Goal: Check status: Check status

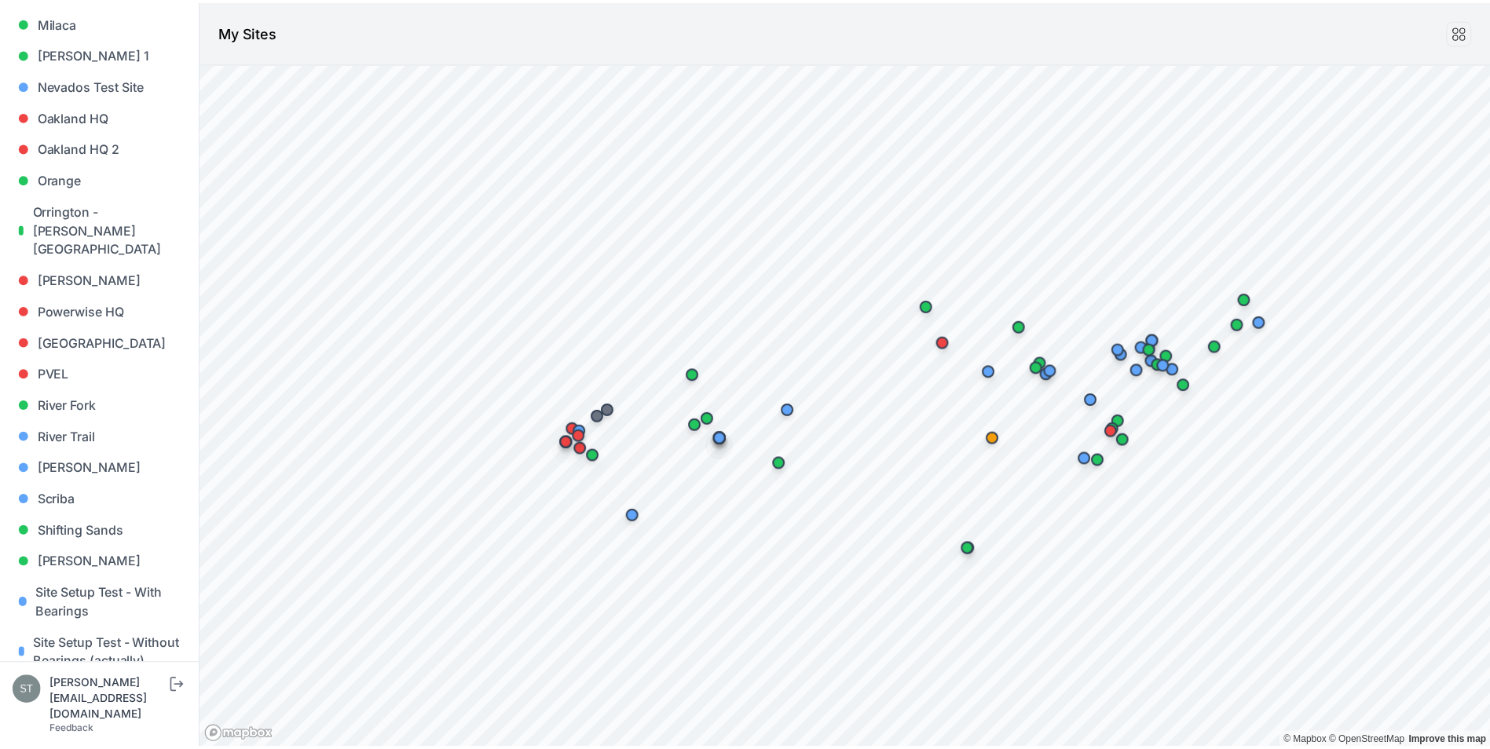
scroll to position [1485, 0]
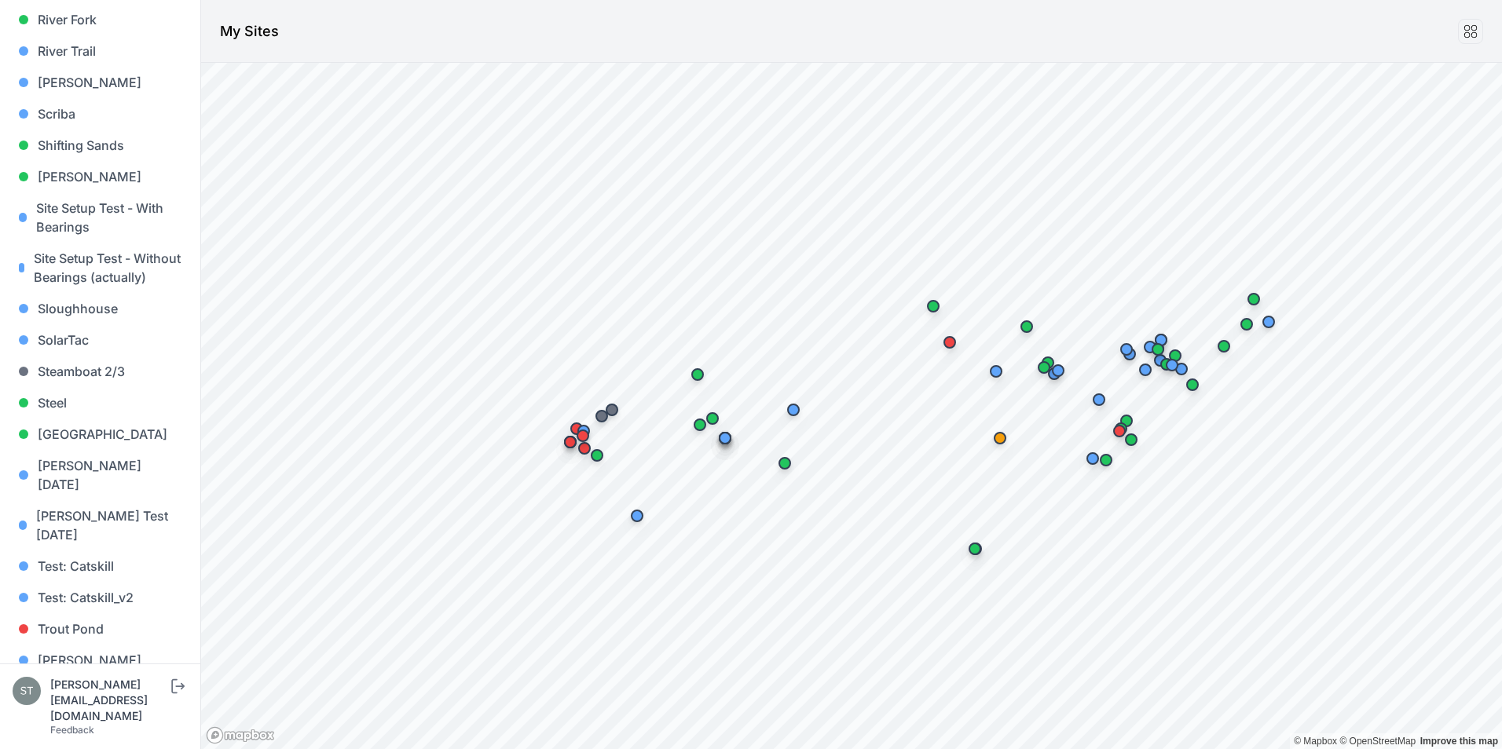
click at [80, 676] on link "Whitetail" at bounding box center [100, 691] width 175 height 31
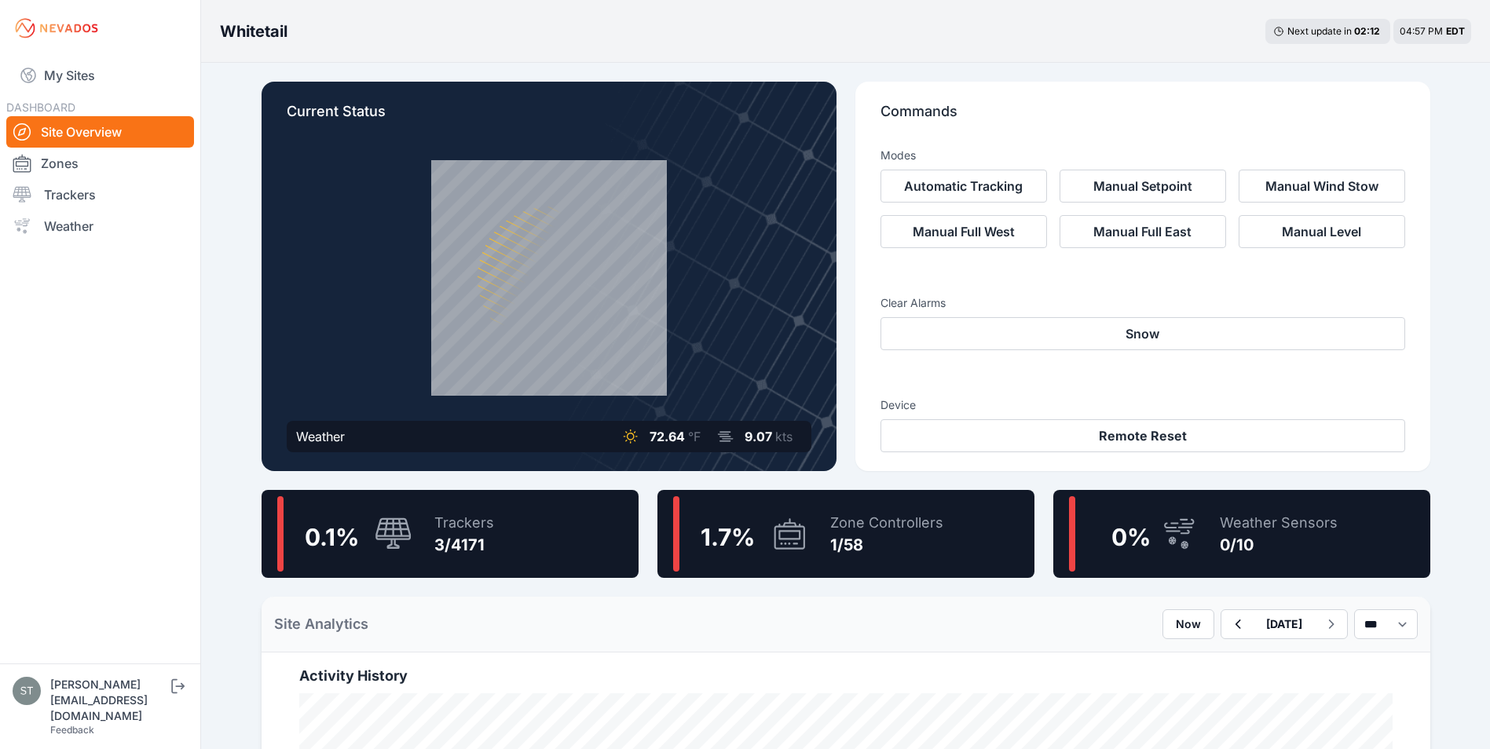
click at [409, 525] on icon at bounding box center [394, 535] width 38 height 34
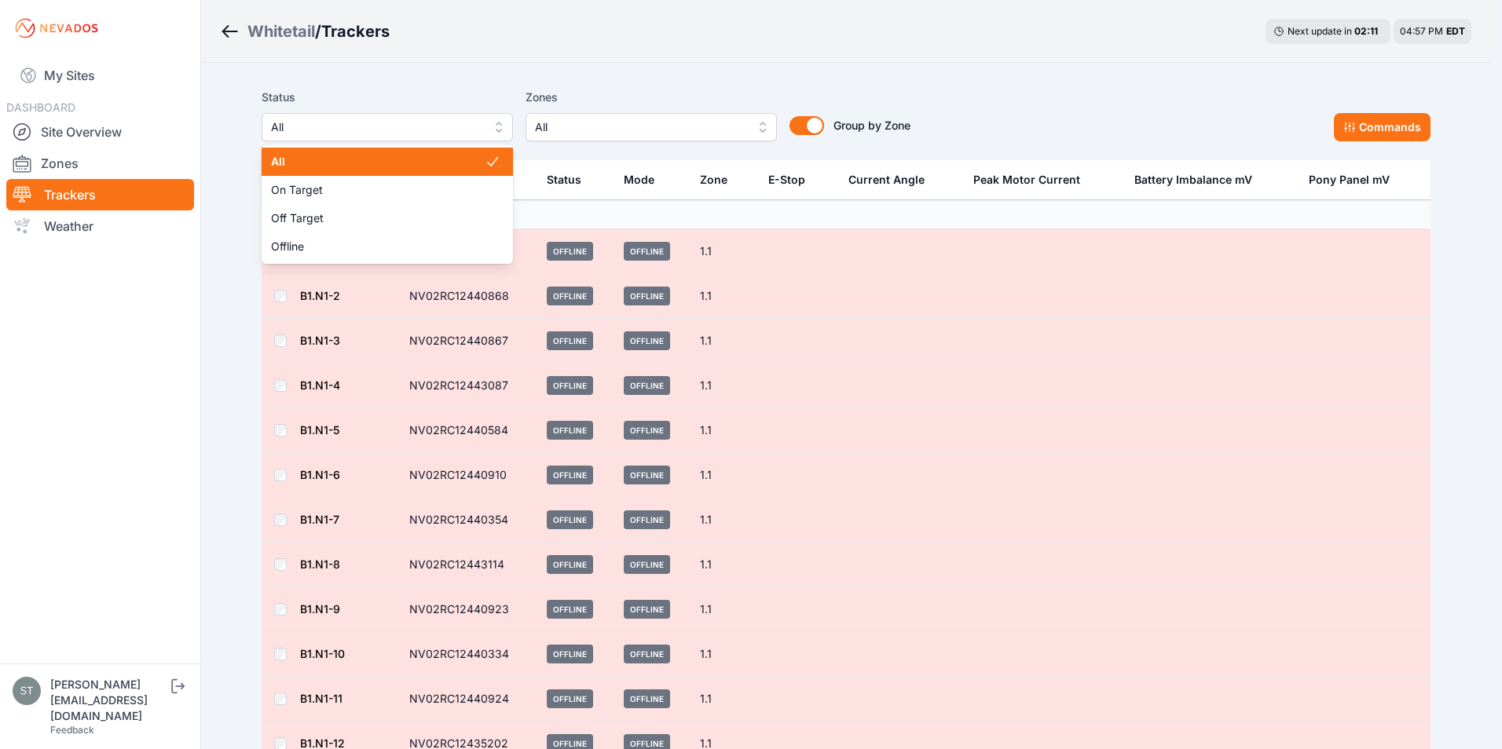
click at [386, 127] on span "All" at bounding box center [376, 127] width 210 height 19
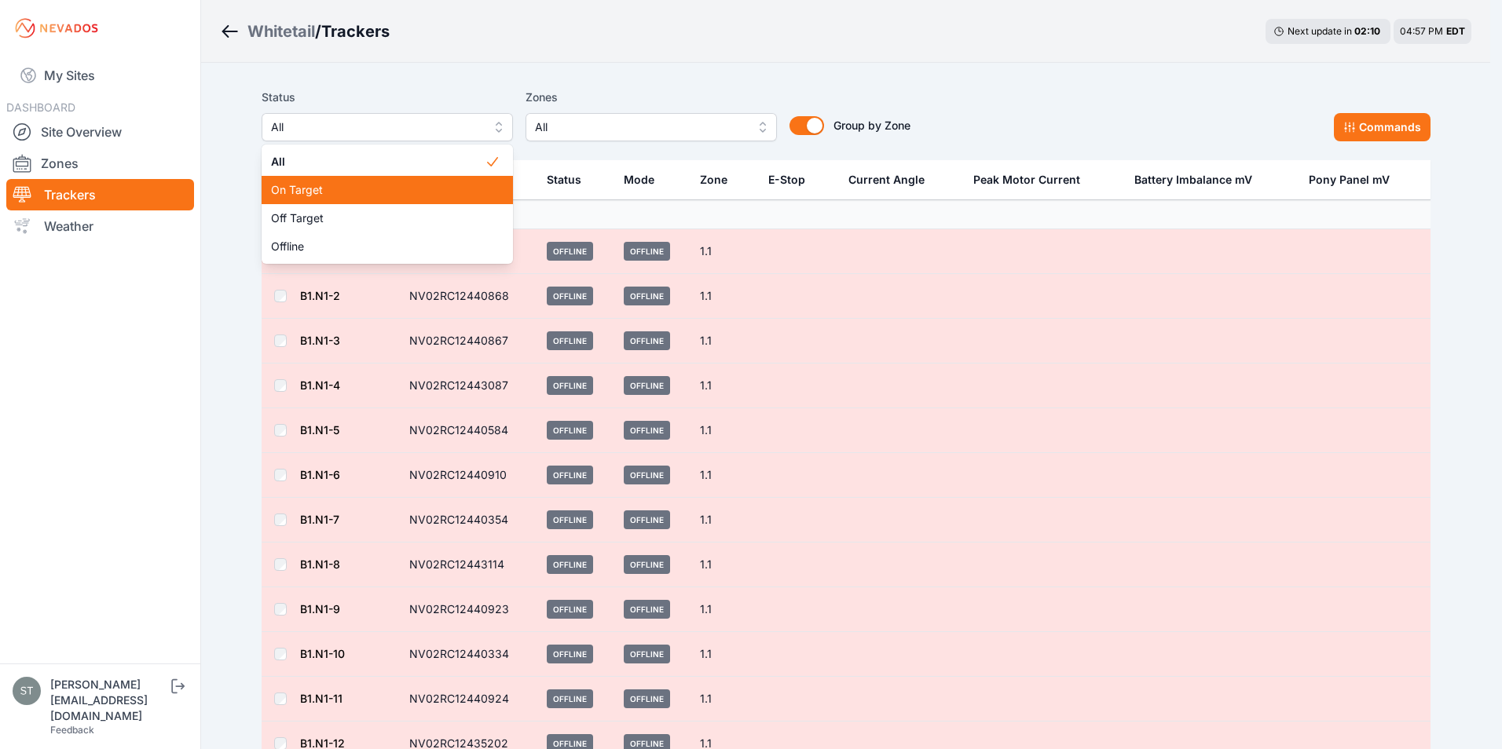
click at [307, 187] on span "On Target" at bounding box center [378, 190] width 214 height 16
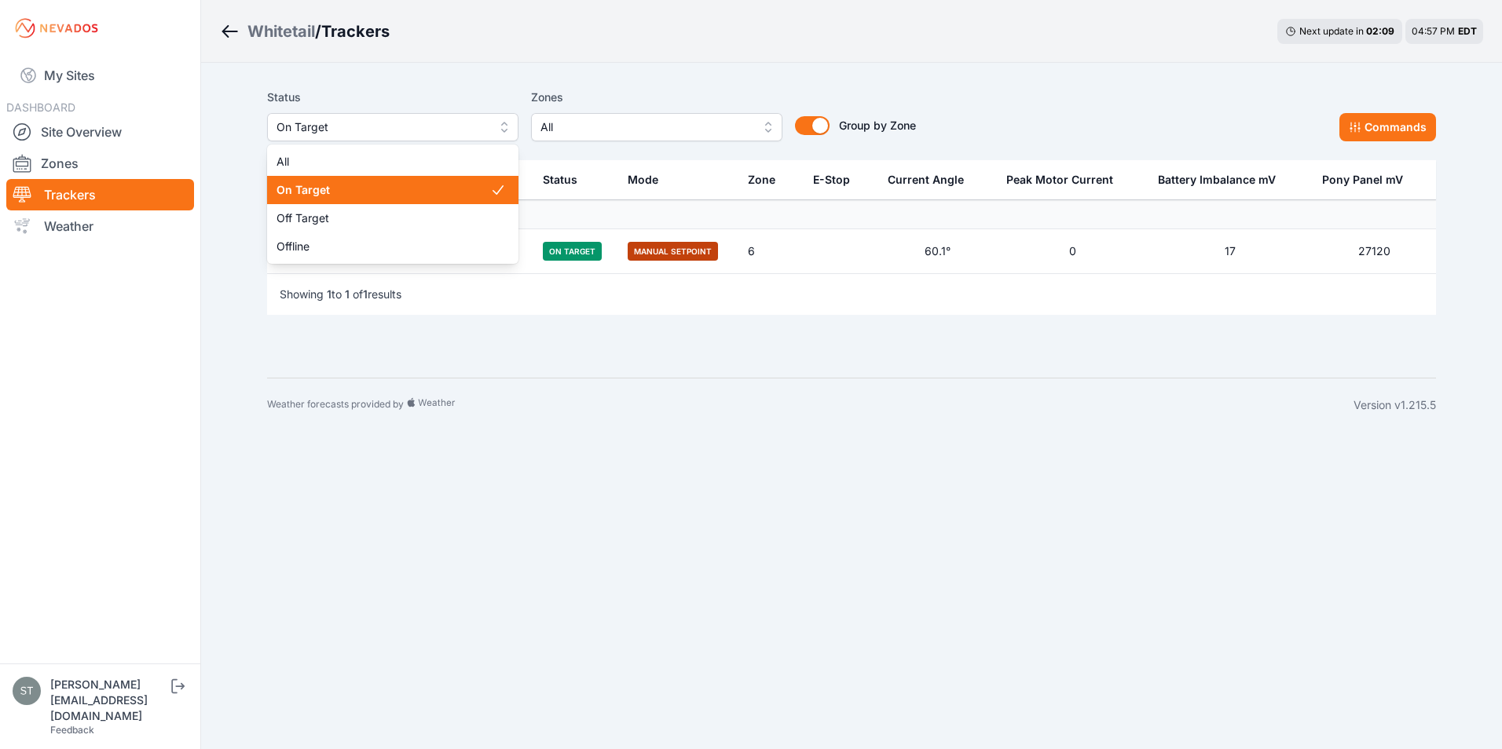
click at [359, 125] on span "On Target" at bounding box center [381, 127] width 210 height 19
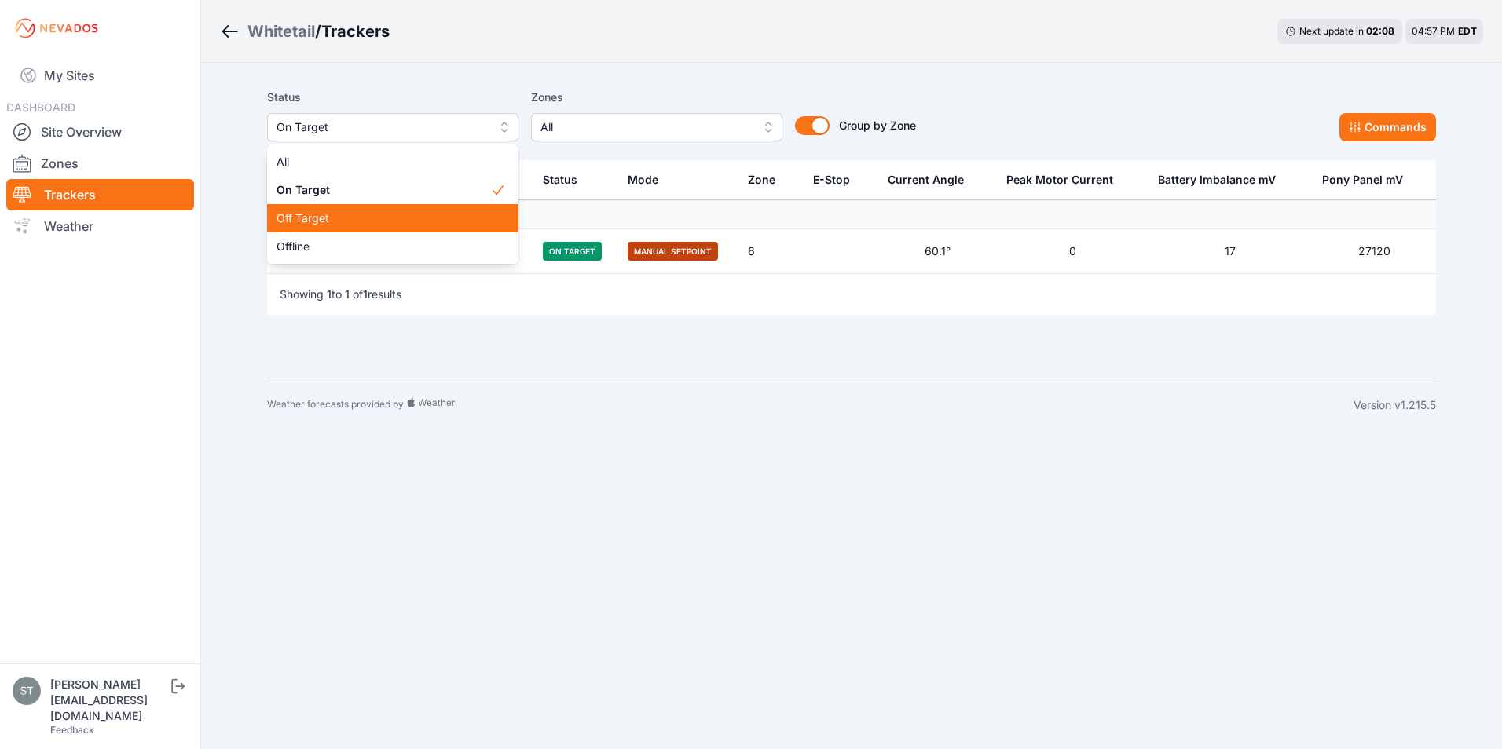
click at [316, 210] on div "Off Target" at bounding box center [392, 218] width 251 height 28
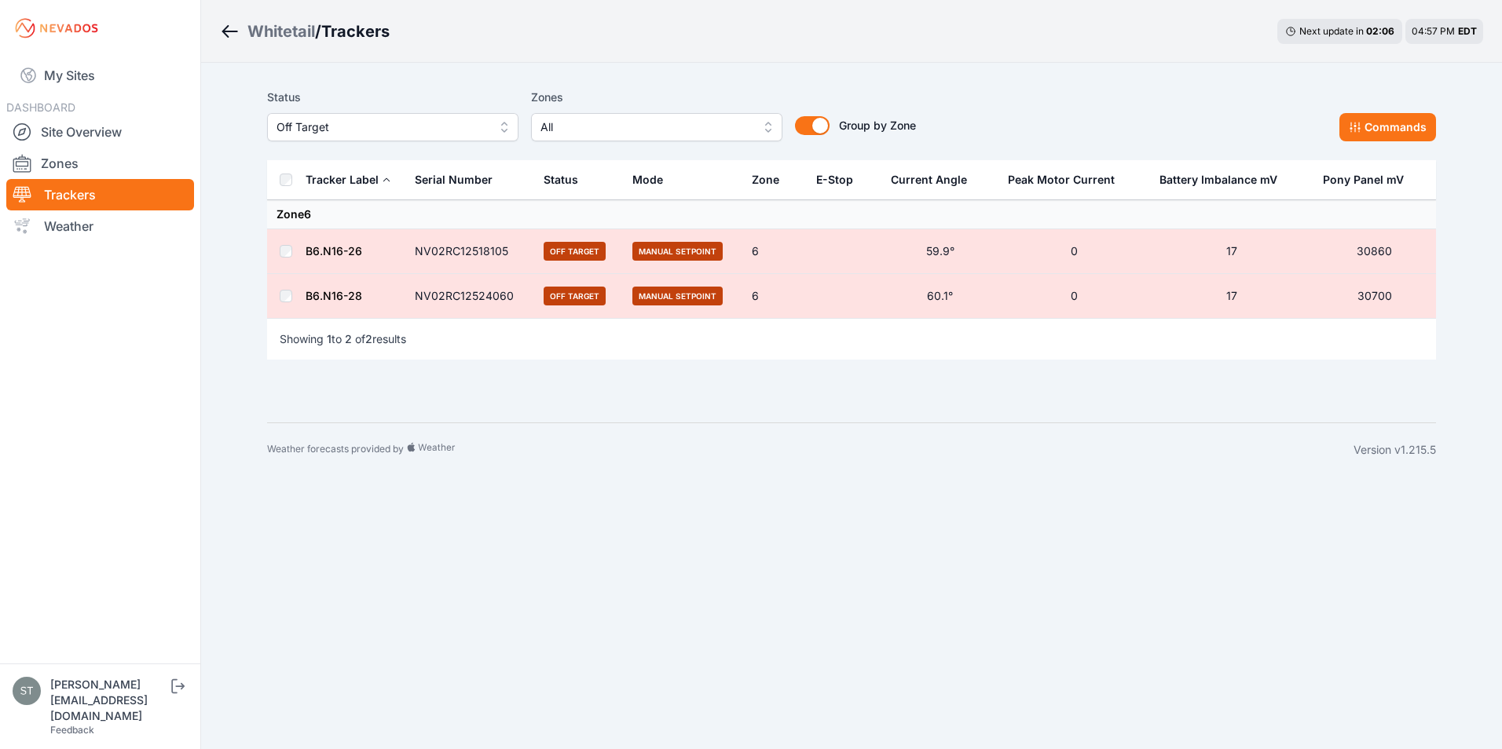
click at [363, 124] on span "Off Target" at bounding box center [381, 127] width 210 height 19
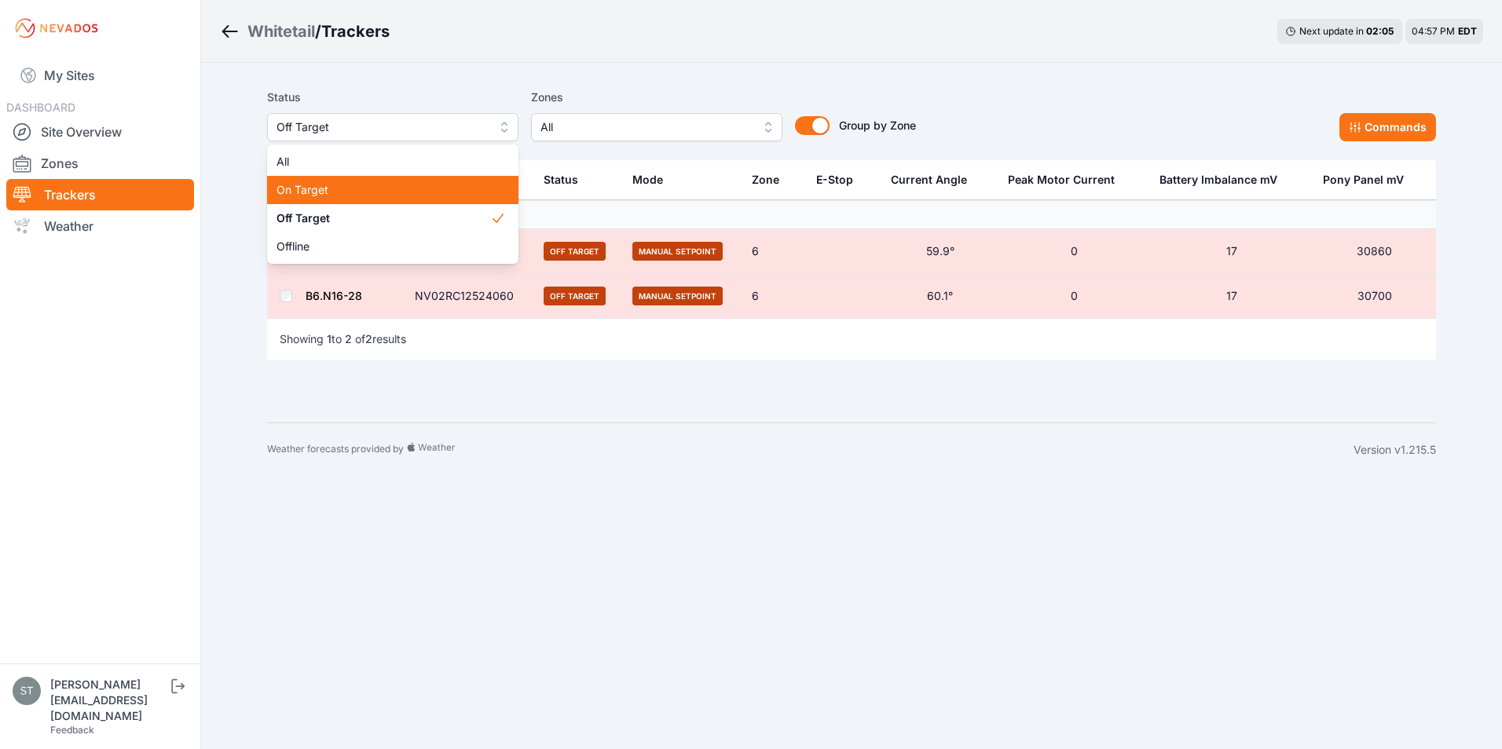
click at [320, 189] on span "On Target" at bounding box center [383, 190] width 214 height 16
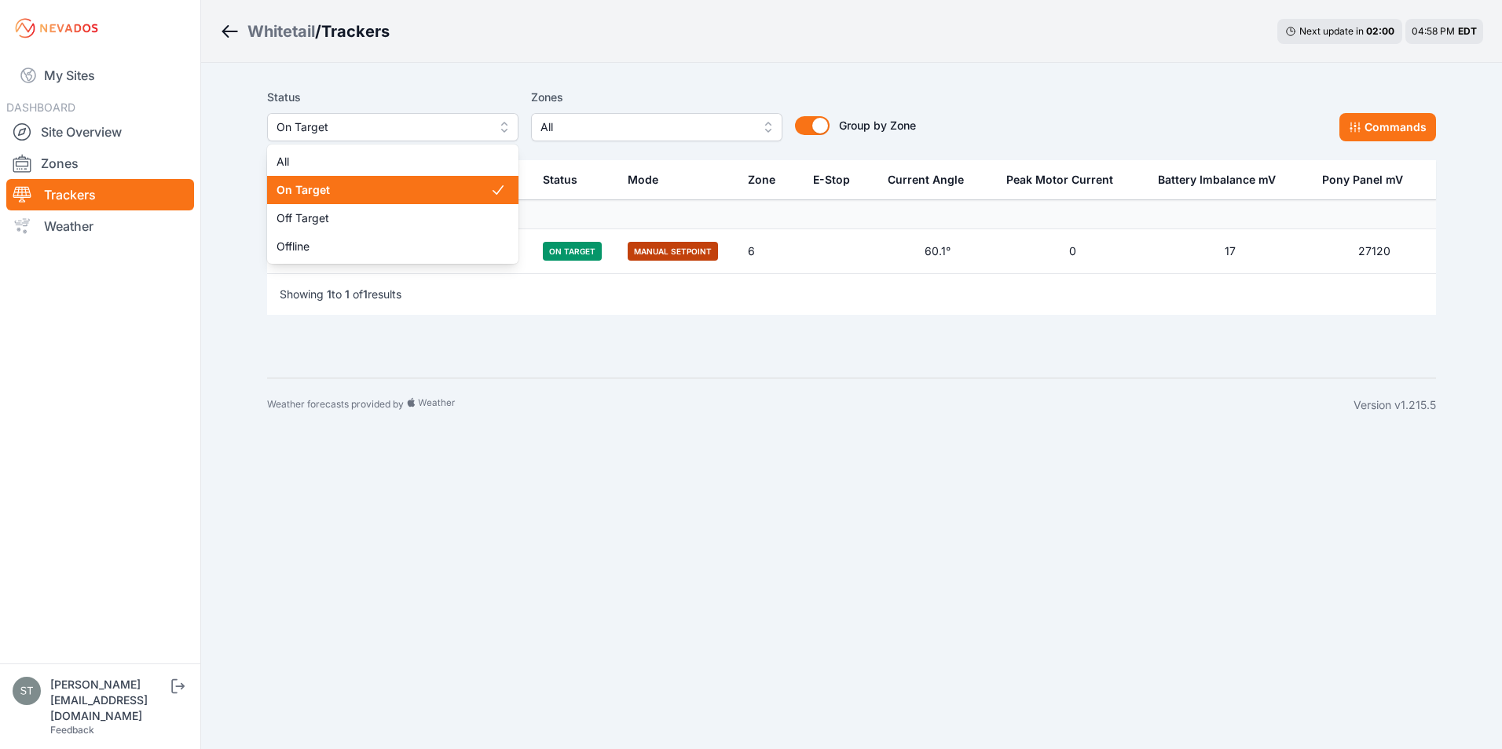
click at [321, 122] on span "On Target" at bounding box center [381, 127] width 210 height 19
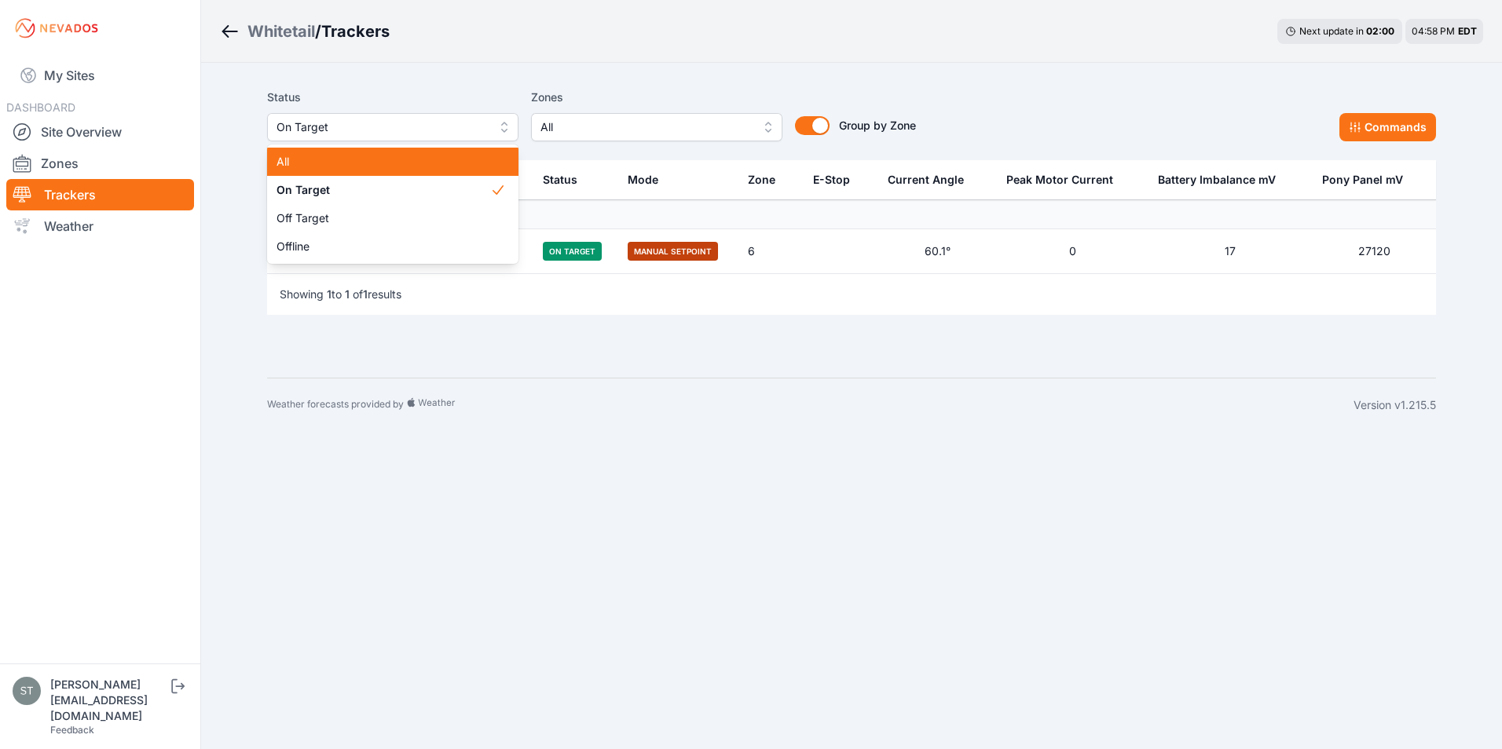
click at [323, 158] on span "All" at bounding box center [383, 162] width 214 height 16
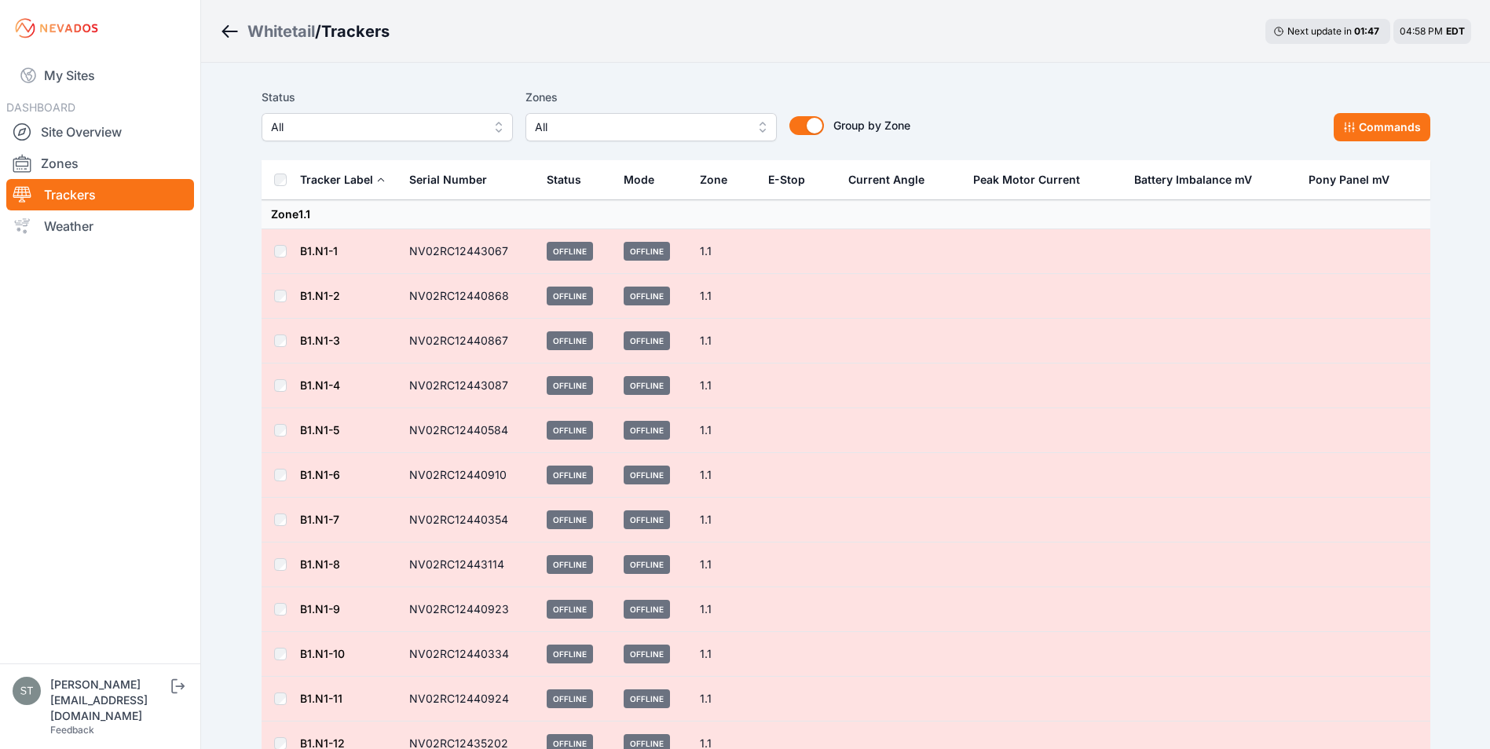
click at [329, 123] on span "All" at bounding box center [376, 127] width 210 height 19
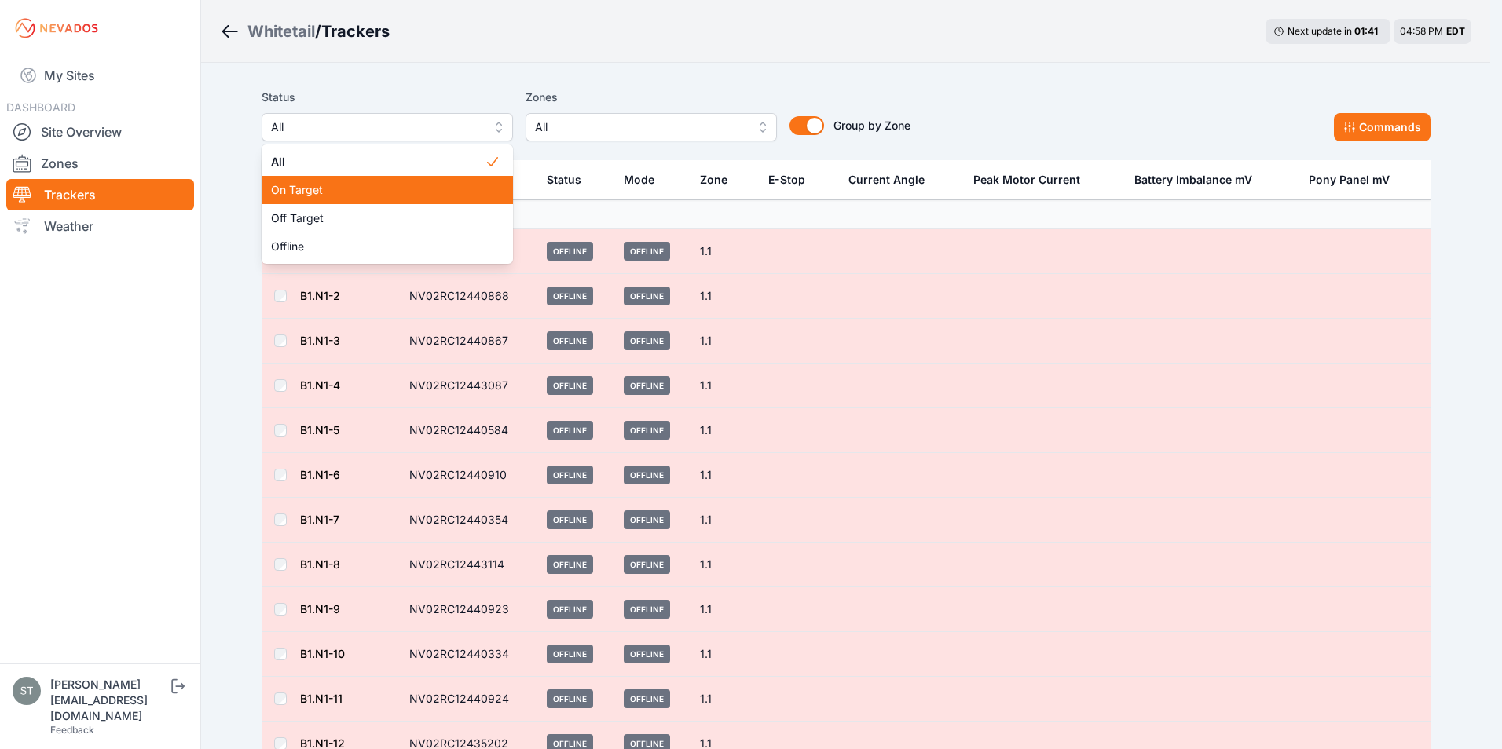
click at [306, 197] on span "On Target" at bounding box center [378, 190] width 214 height 16
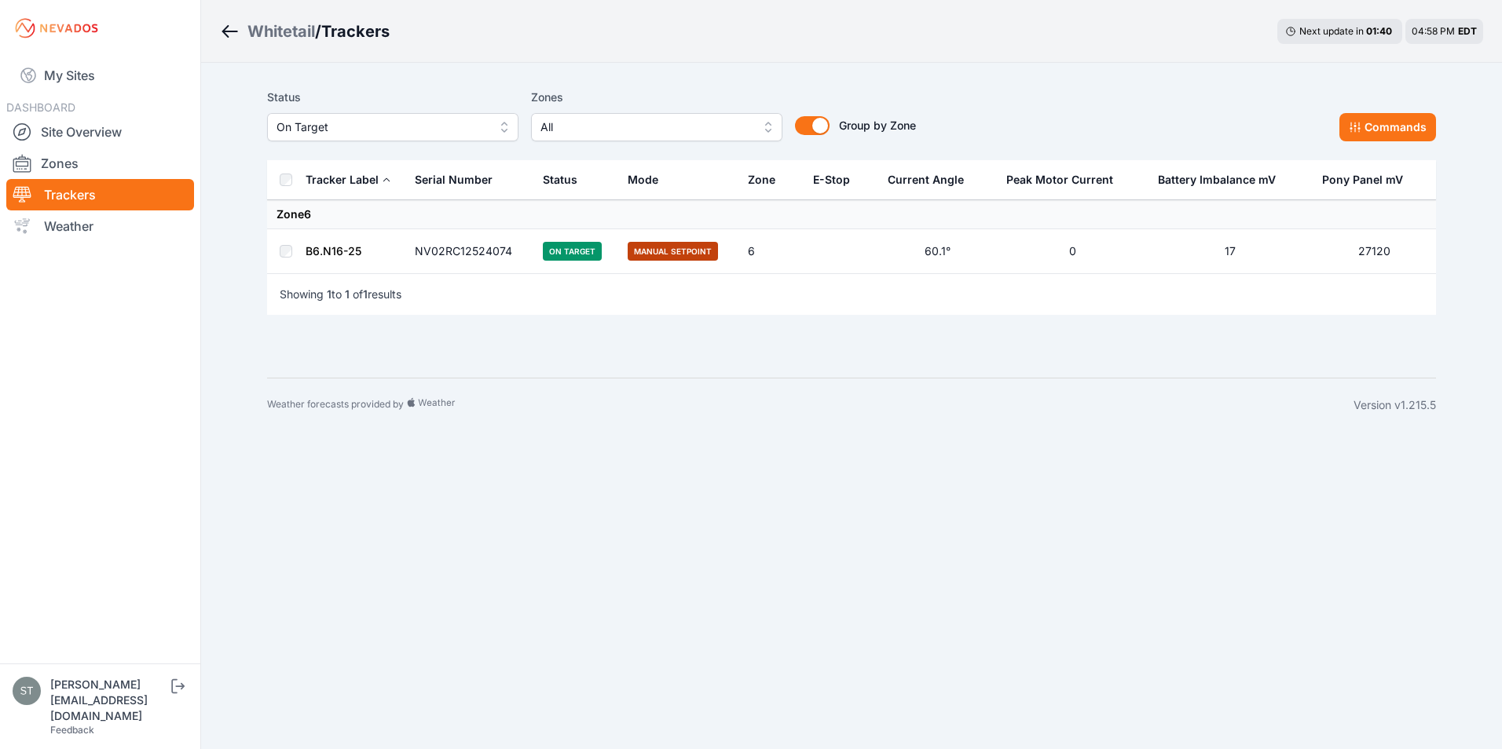
click at [335, 254] on link "B6.N16-25" at bounding box center [333, 250] width 56 height 13
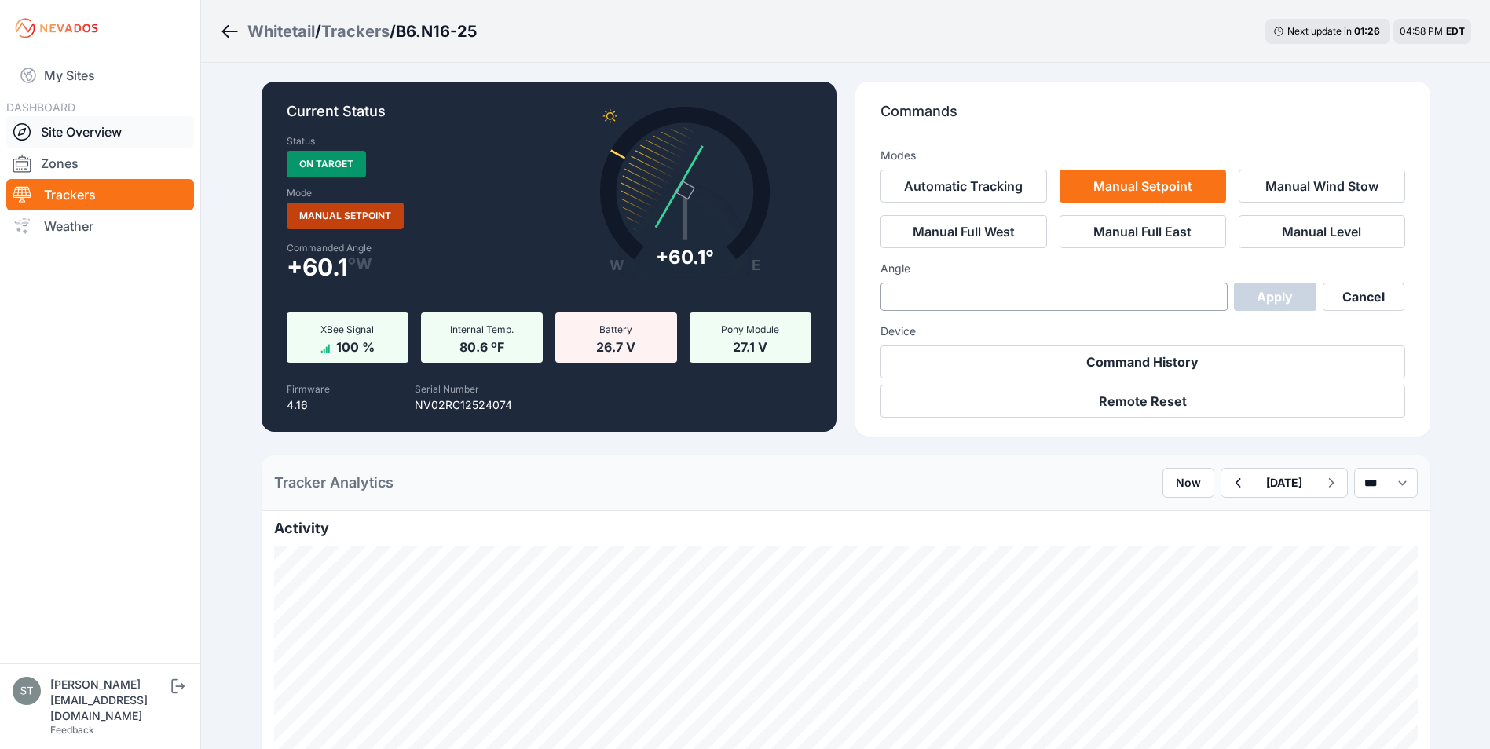
click at [53, 131] on link "Site Overview" at bounding box center [100, 131] width 188 height 31
